Goal: Information Seeking & Learning: Learn about a topic

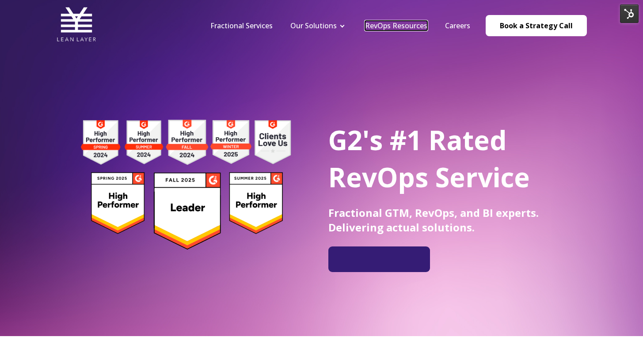
click at [376, 27] on link "RevOps Resources" at bounding box center [396, 26] width 62 height 10
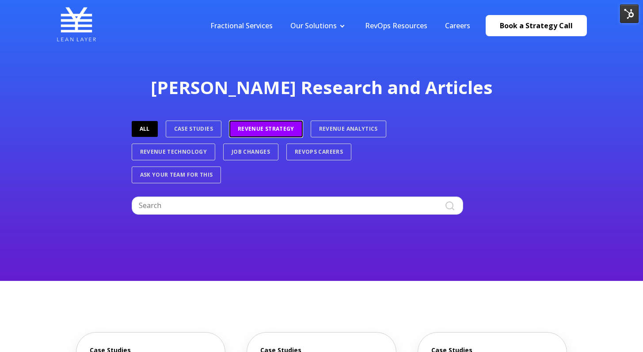
click at [261, 132] on link "Revenue Strategy" at bounding box center [265, 129] width 73 height 17
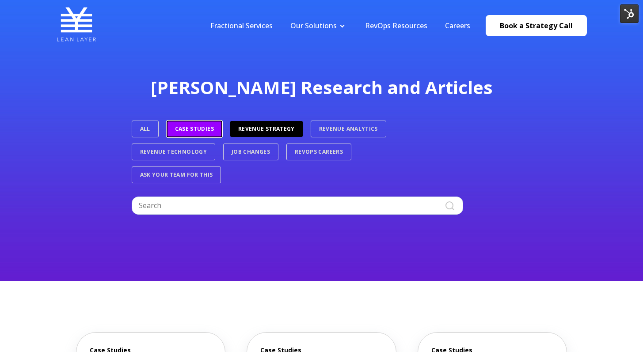
click at [215, 122] on link "Case Studies" at bounding box center [195, 129] width 56 height 17
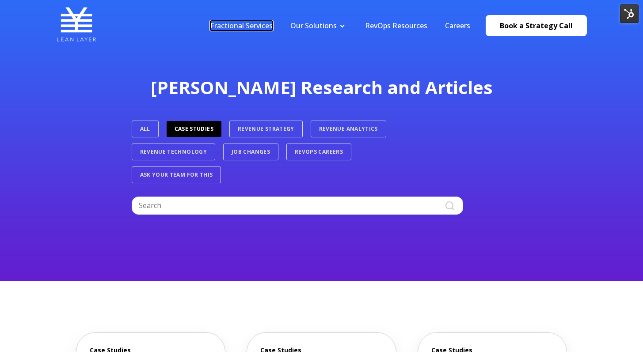
click at [260, 29] on link "Fractional Services" at bounding box center [241, 26] width 62 height 10
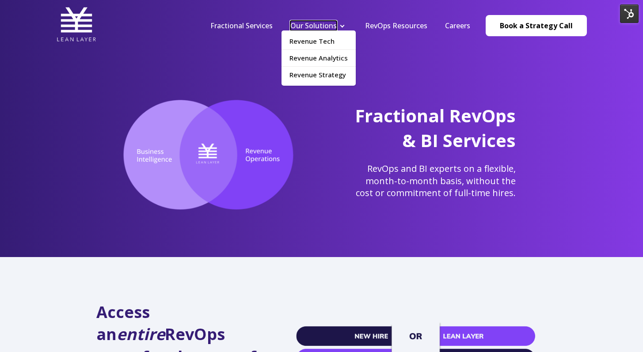
click at [298, 27] on link "Our Solutions" at bounding box center [314, 26] width 46 height 10
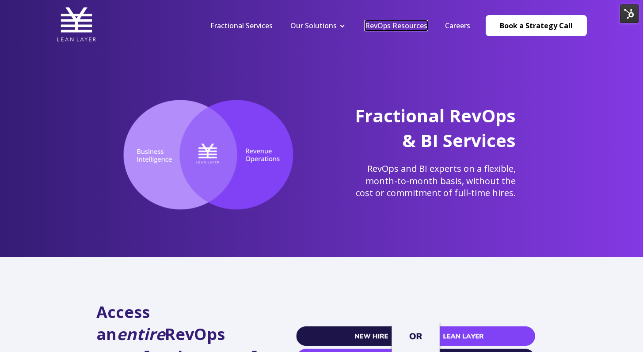
click at [381, 28] on link "RevOps Resources" at bounding box center [396, 26] width 62 height 10
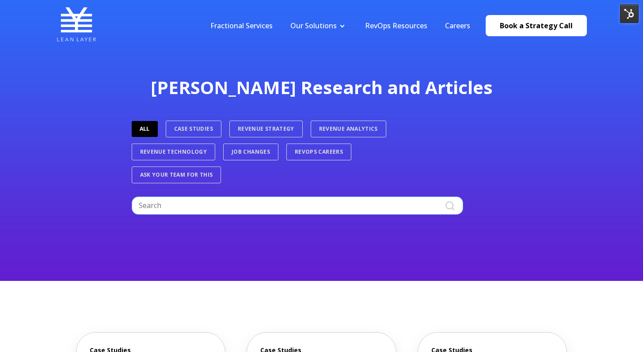
click at [332, 210] on input "Search" at bounding box center [298, 206] width 332 height 18
type input "crm"
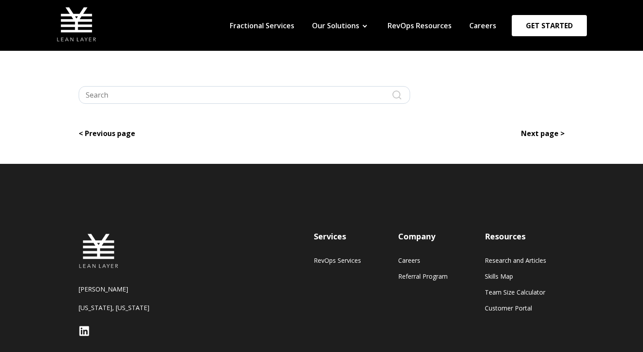
type input "crm"
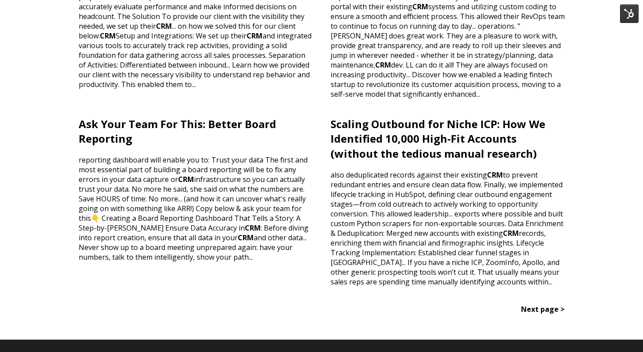
scroll to position [739, 0]
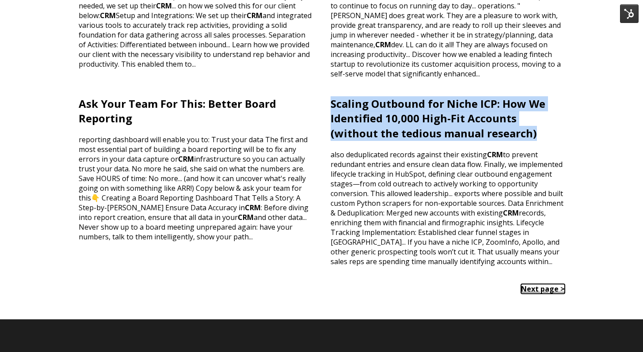
click at [527, 284] on link "Next page >" at bounding box center [543, 289] width 44 height 10
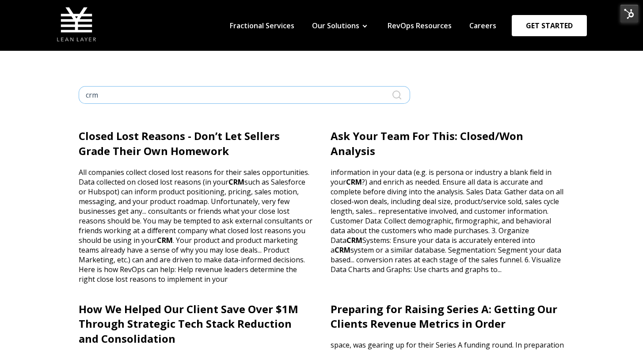
click at [338, 96] on input "crm" at bounding box center [245, 95] width 332 height 18
type input "c"
type input "clean up"
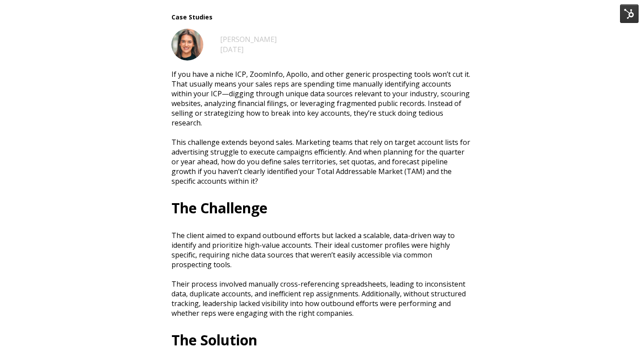
scroll to position [612, 0]
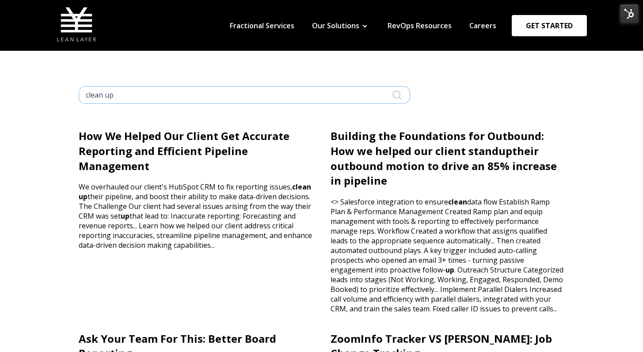
click at [268, 99] on input "clean up" at bounding box center [245, 95] width 332 height 18
type input "clean"
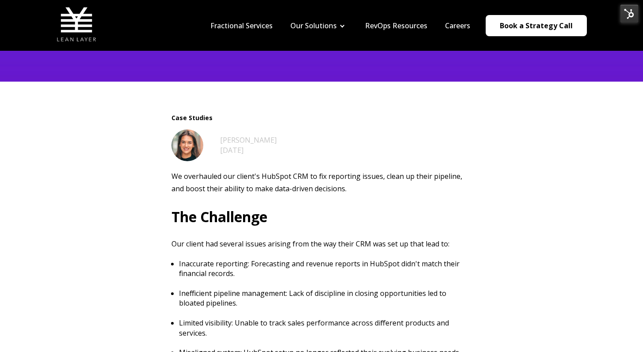
scroll to position [325, 0]
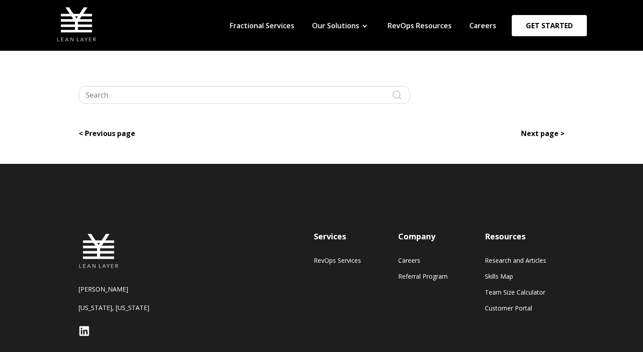
type input "clean"
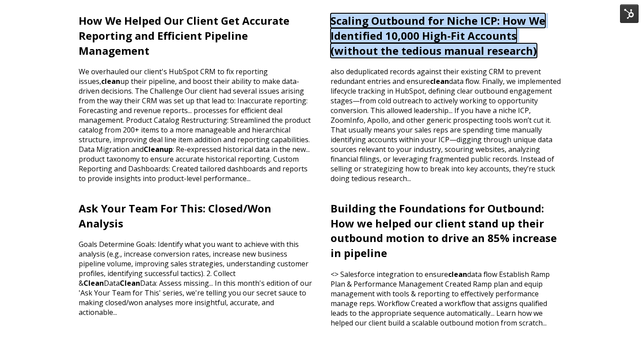
scroll to position [183, 0]
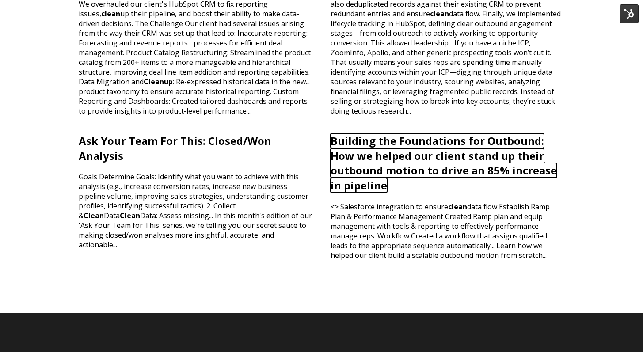
click at [444, 151] on link "Building the Foundations for Outbound: How we helped our client stand up their …" at bounding box center [444, 163] width 226 height 59
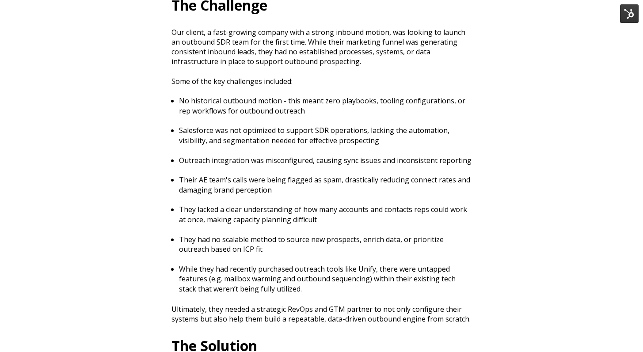
scroll to position [887, 0]
